Goal: Navigation & Orientation: Find specific page/section

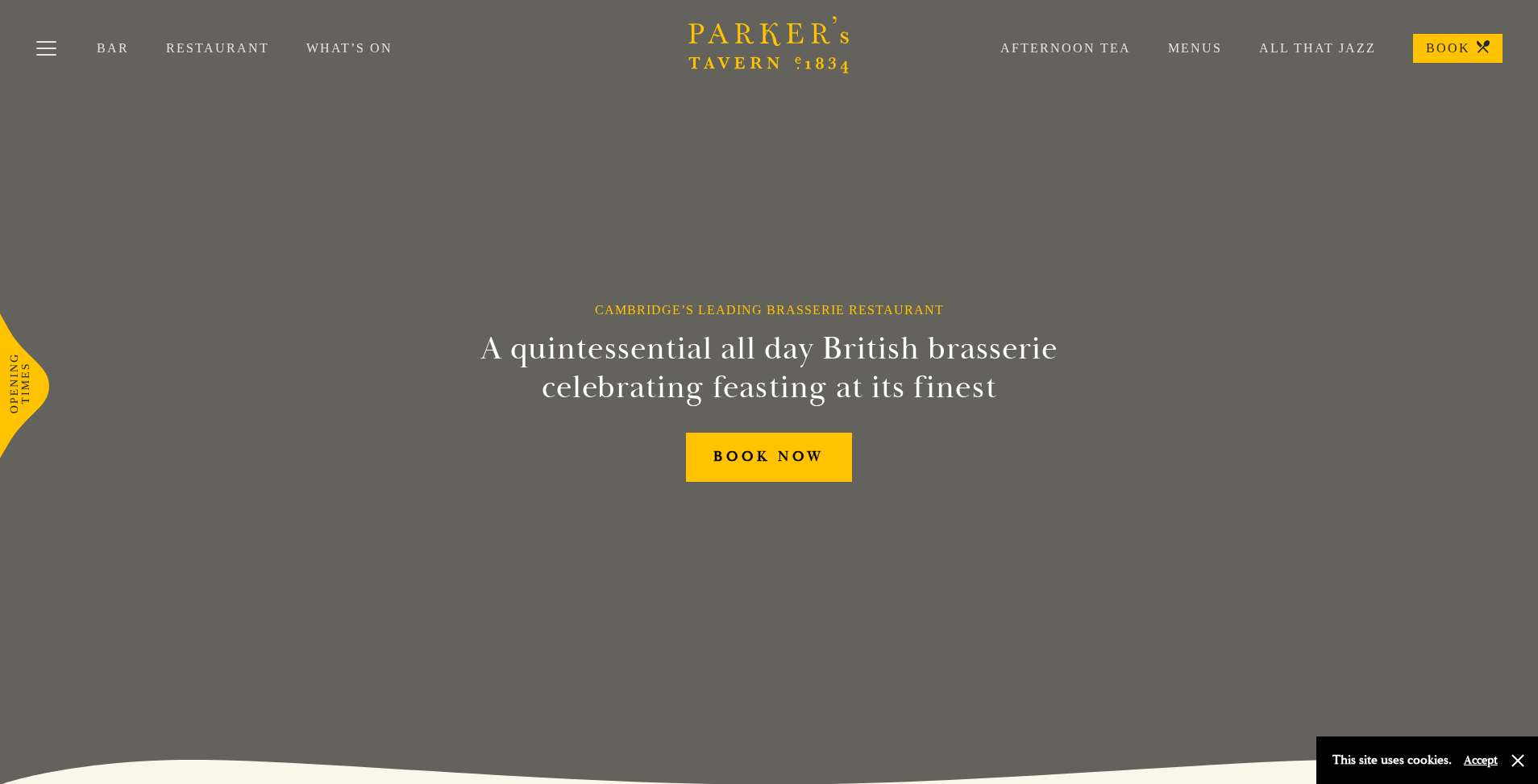
click at [1326, 52] on link "All That Jazz" at bounding box center [1298, 47] width 154 height 16
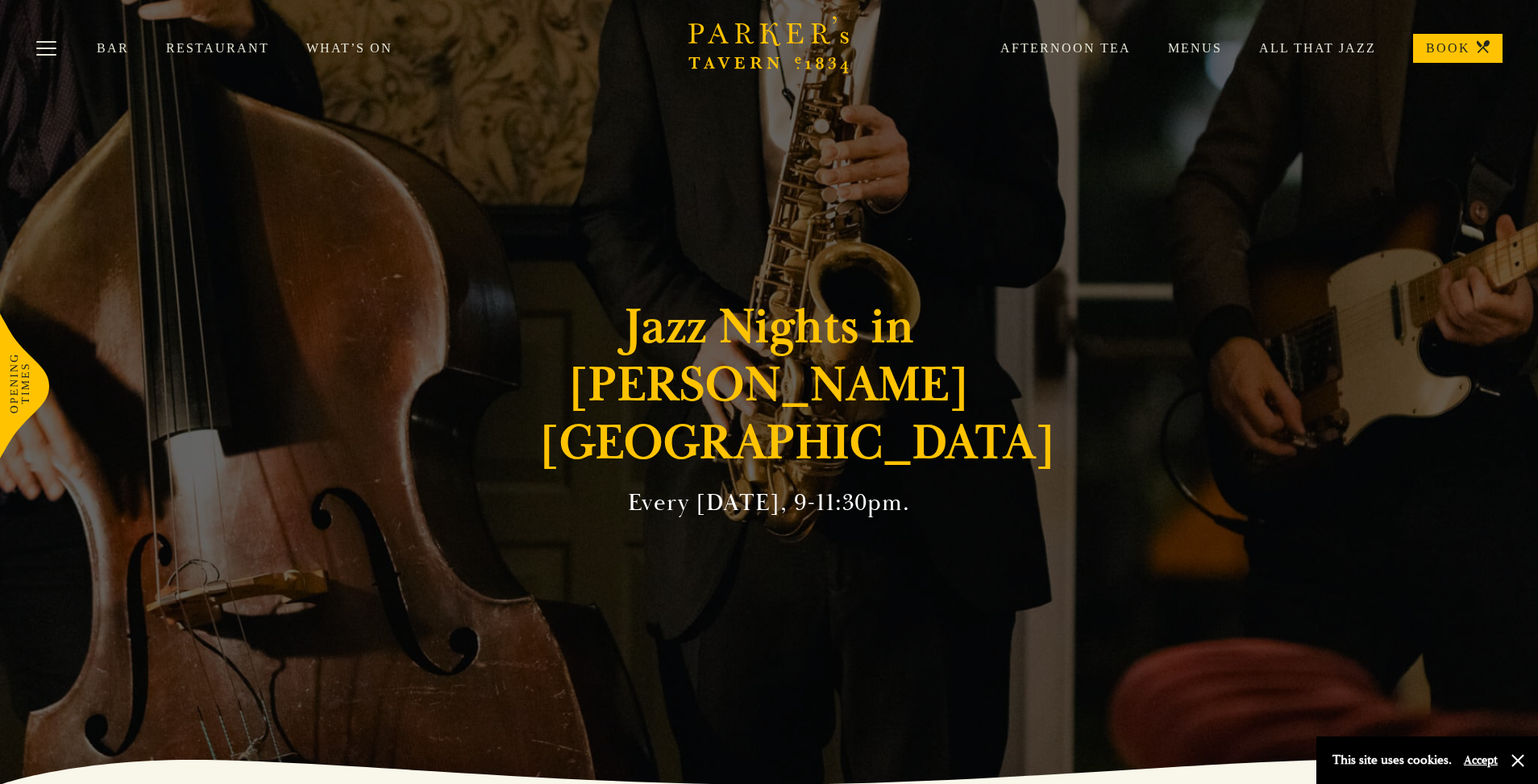
click at [1210, 50] on link "Menus" at bounding box center [1175, 47] width 91 height 16
click at [1194, 57] on div "Afternoon Tea Menus All That Jazz BOOK" at bounding box center [1233, 48] width 539 height 29
click at [255, 47] on link "Restaurant" at bounding box center [236, 47] width 141 height 16
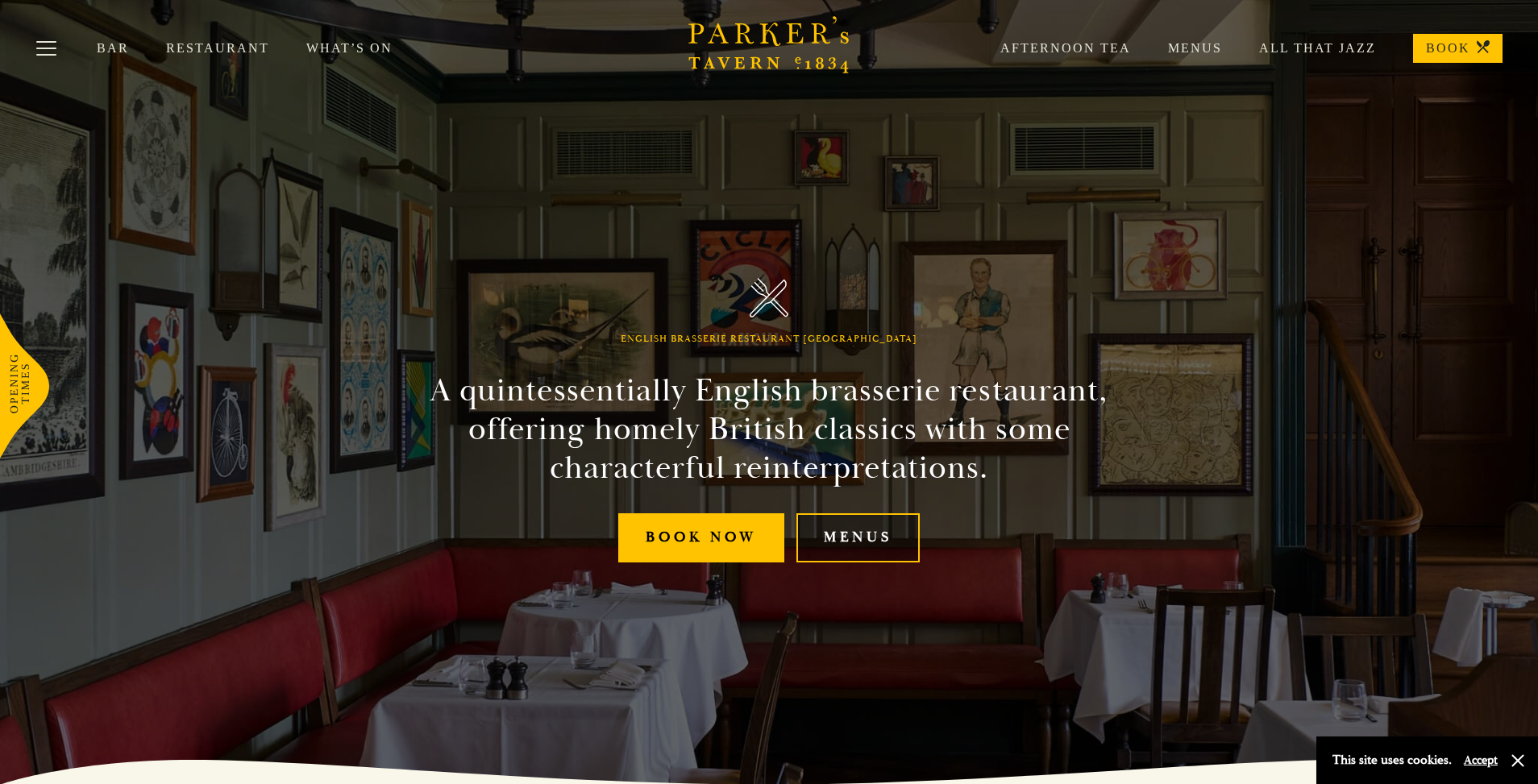
click at [858, 548] on link "Menus" at bounding box center [858, 537] width 123 height 49
